Goal: Task Accomplishment & Management: Manage account settings

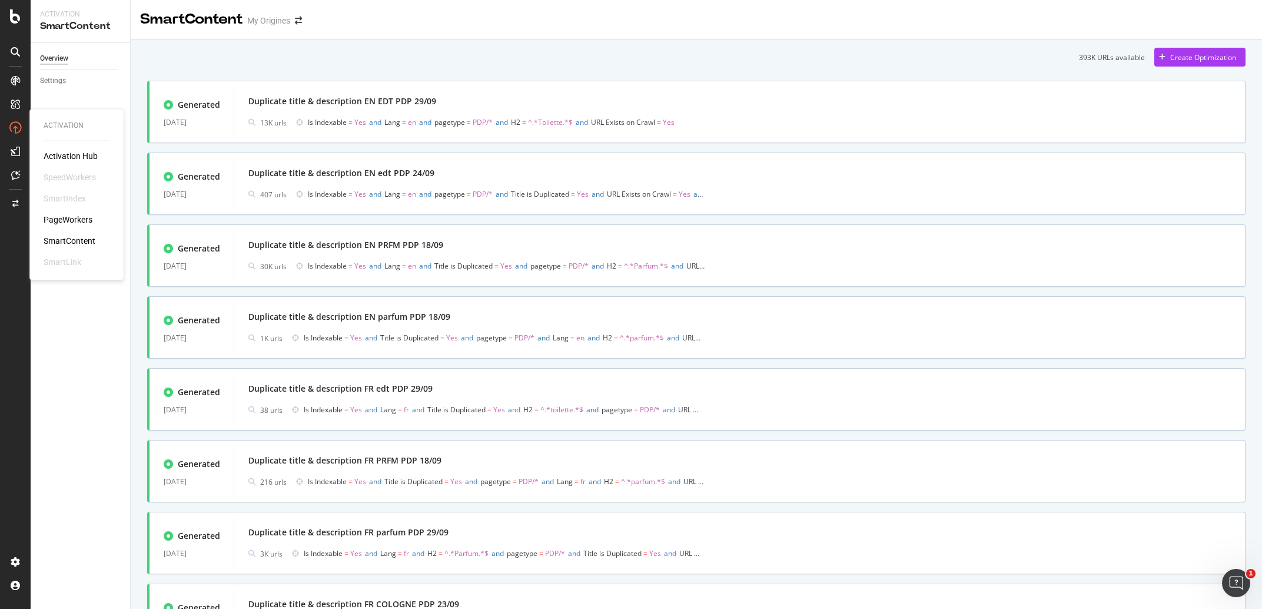
click at [79, 237] on div "SmartContent" at bounding box center [70, 241] width 52 height 12
click at [1157, 60] on div "button" at bounding box center [1162, 57] width 16 height 7
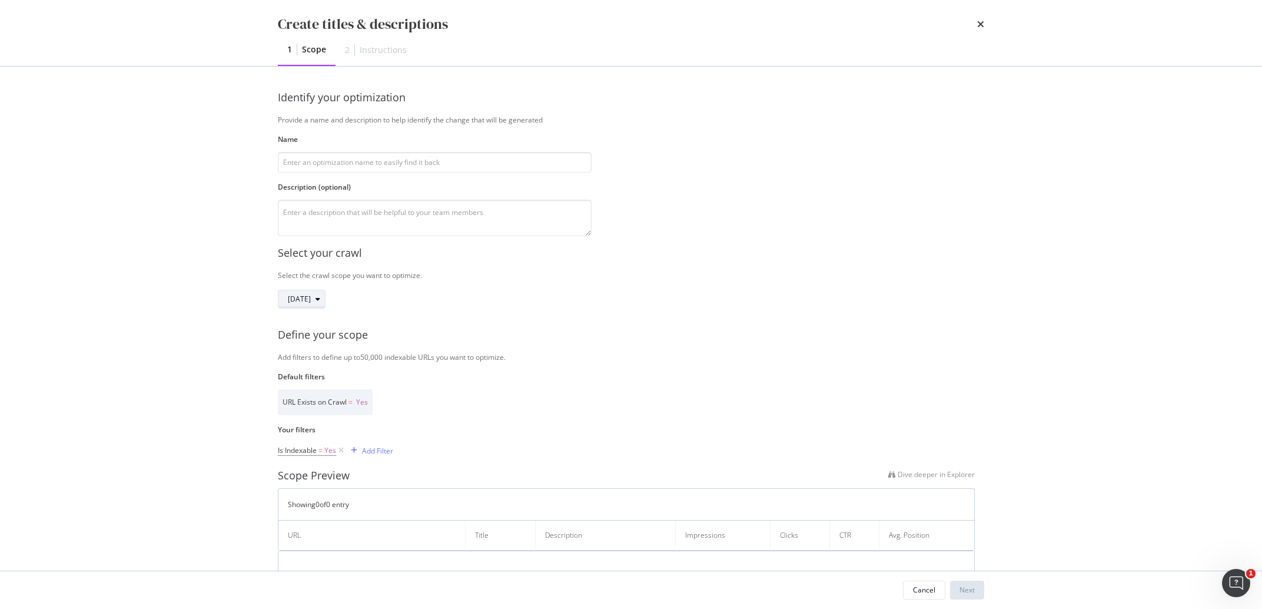
click at [325, 305] on div "2025 Sep. 18th" at bounding box center [306, 299] width 37 height 16
click at [187, 398] on div "Create titles & descriptions 1 Scope 2 Instructions Identify your optimization …" at bounding box center [631, 304] width 1262 height 609
click at [315, 308] on button "2025 Sep. 18th" at bounding box center [302, 299] width 48 height 19
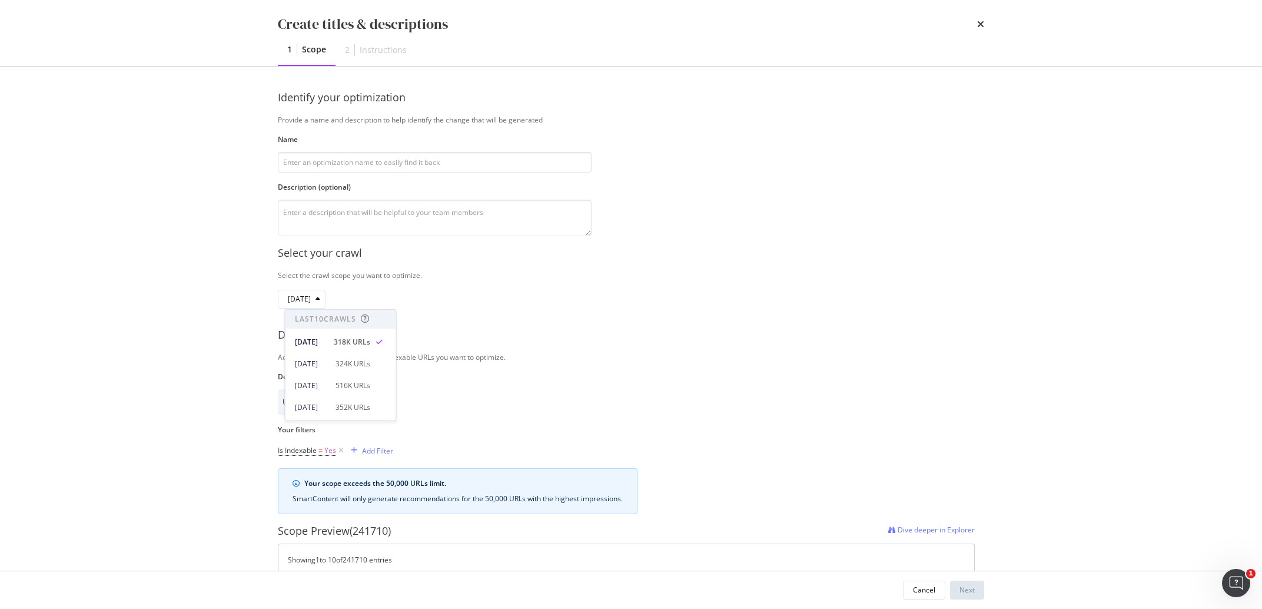
click at [58, 366] on div "Create titles & descriptions 1 Scope 2 Instructions Identify your optimization …" at bounding box center [631, 304] width 1262 height 609
click at [402, 168] on input "modal" at bounding box center [435, 162] width 314 height 21
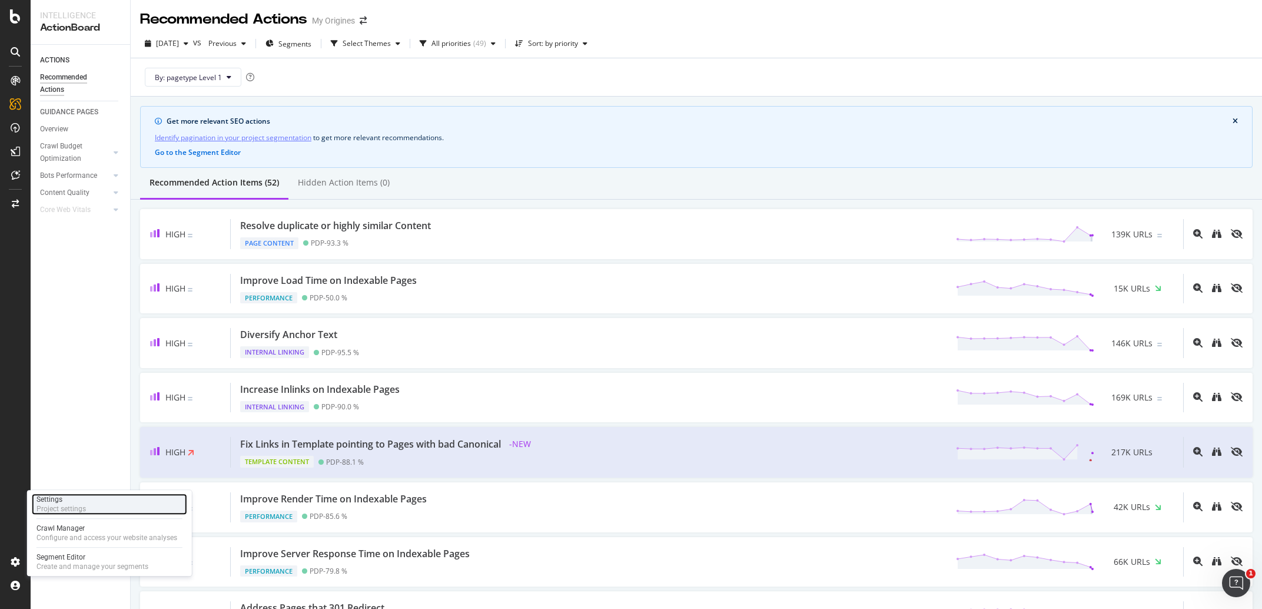
click at [81, 504] on div "Project settings" at bounding box center [61, 508] width 49 height 9
